Goal: Task Accomplishment & Management: Complete application form

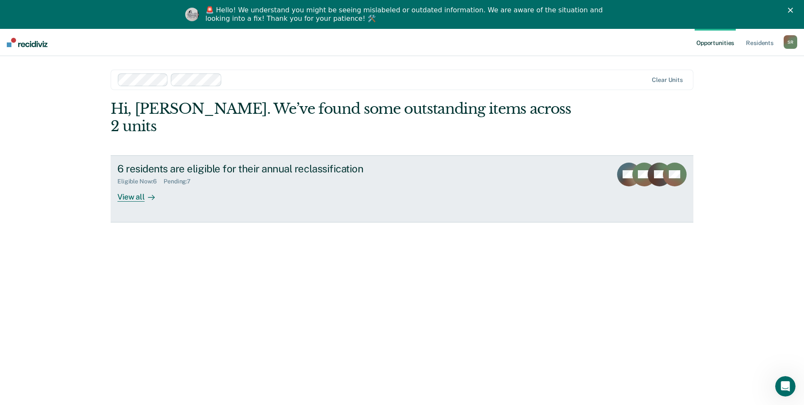
click at [131, 185] on link "6 residents are eligible for their annual reclassification Eligible Now : 6 Pen…" at bounding box center [402, 188] width 583 height 67
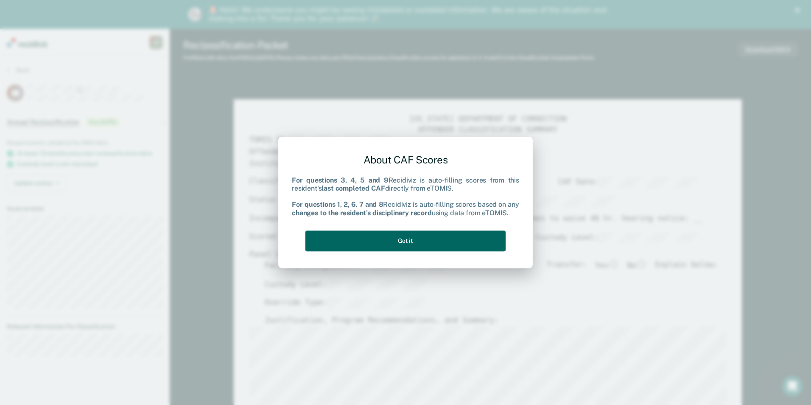
click at [469, 242] on button "Got it" at bounding box center [405, 240] width 200 height 21
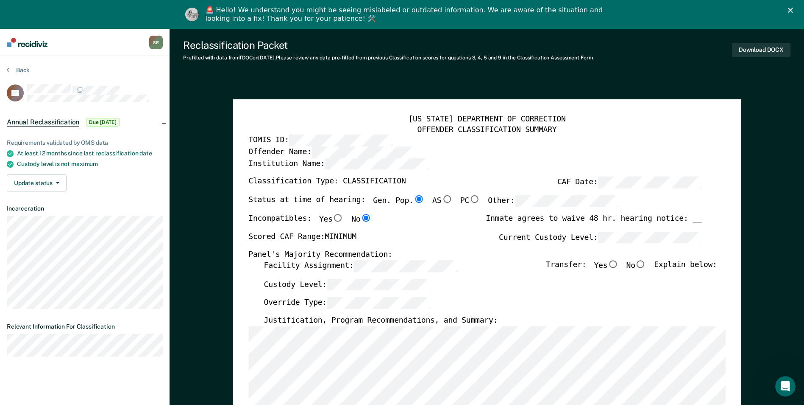
click at [646, 263] on input "No" at bounding box center [641, 264] width 11 height 8
type textarea "x"
radio input "true"
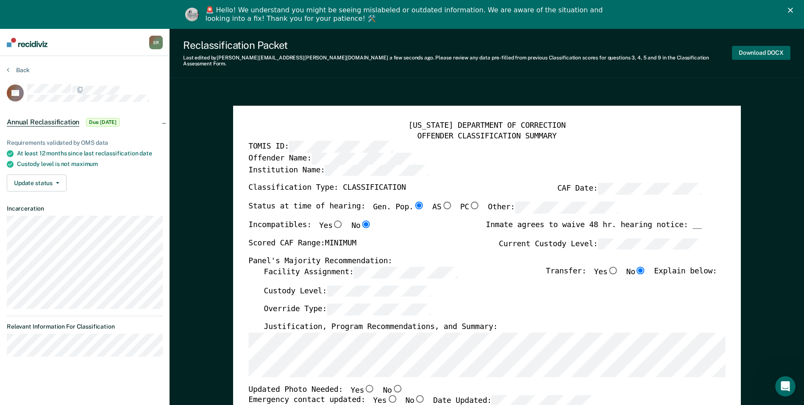
click at [745, 48] on button "Download DOCX" at bounding box center [761, 53] width 59 height 14
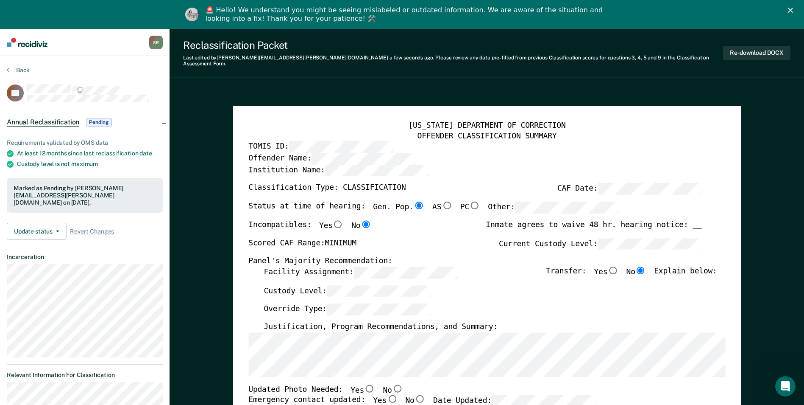
type textarea "x"
